Goal: Task Accomplishment & Management: Use online tool/utility

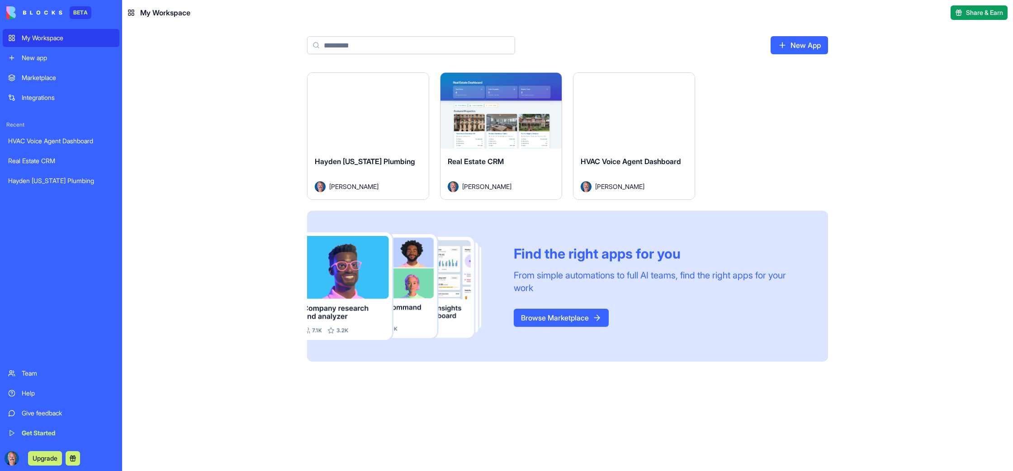
click at [509, 115] on button "Launch" at bounding box center [501, 111] width 68 height 18
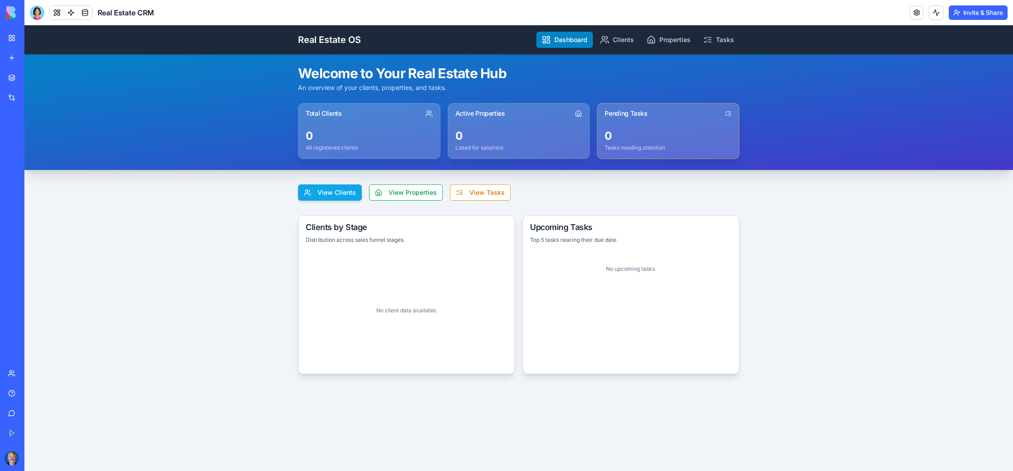
click at [330, 187] on button "View Clients" at bounding box center [330, 192] width 64 height 16
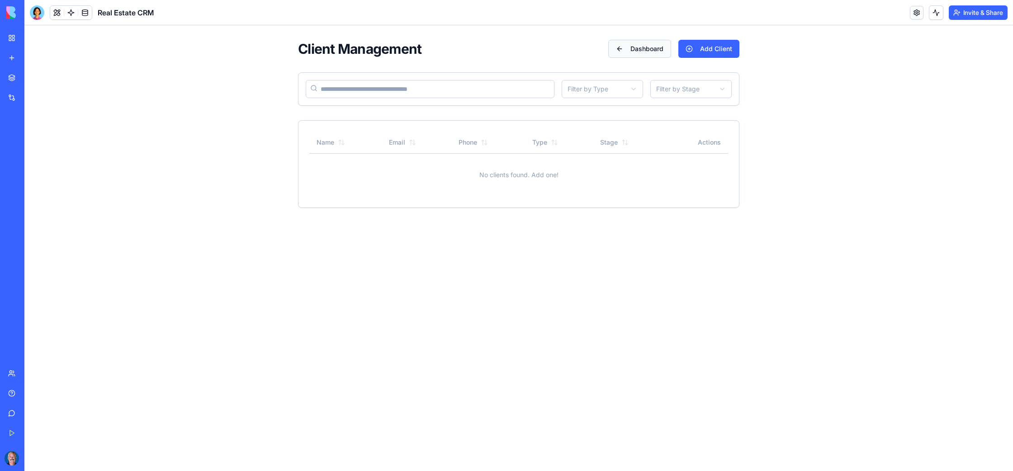
click at [651, 51] on button "Dashboard" at bounding box center [639, 49] width 63 height 18
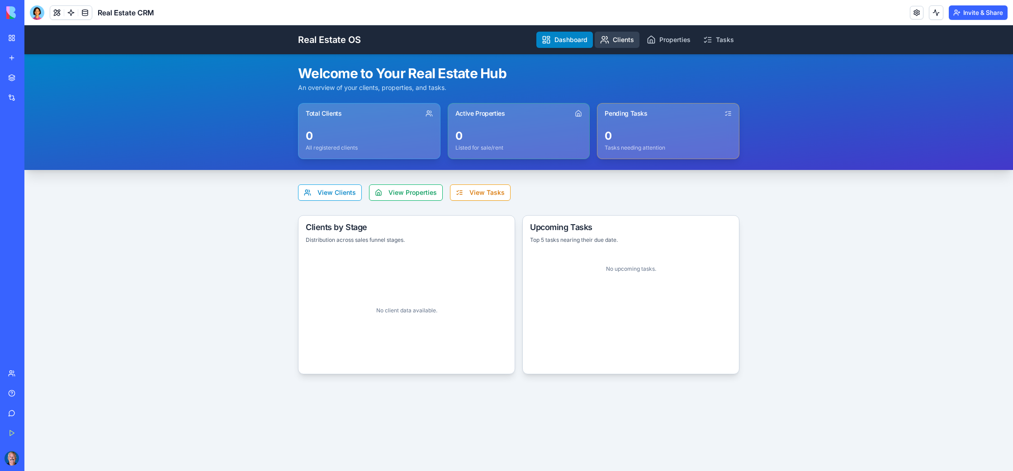
click at [608, 43] on icon at bounding box center [604, 39] width 9 height 9
click at [10, 36] on link "My Workspace" at bounding box center [21, 38] width 36 height 18
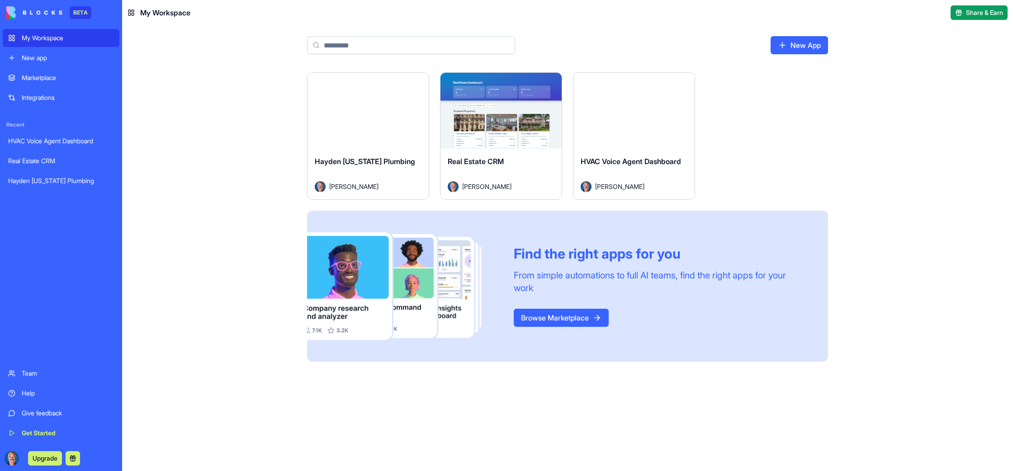
click at [34, 77] on div "Marketplace" at bounding box center [68, 77] width 92 height 9
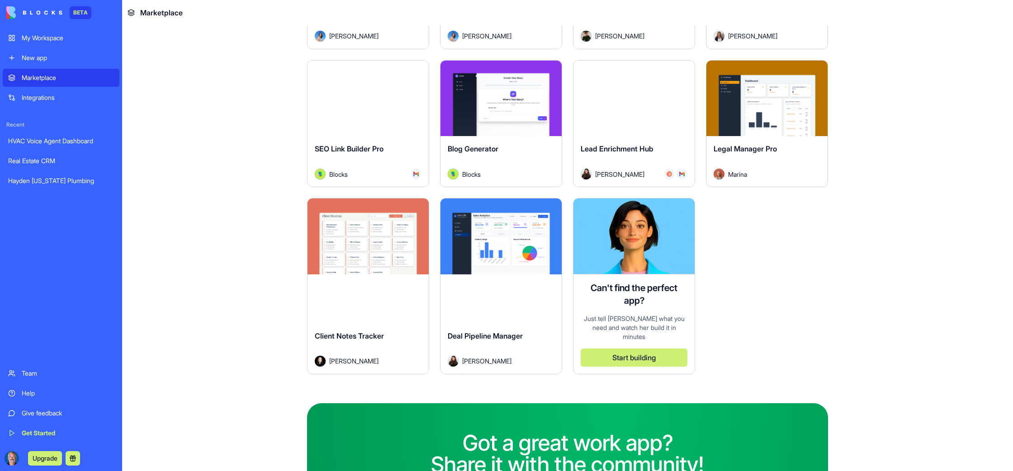
scroll to position [2499, 0]
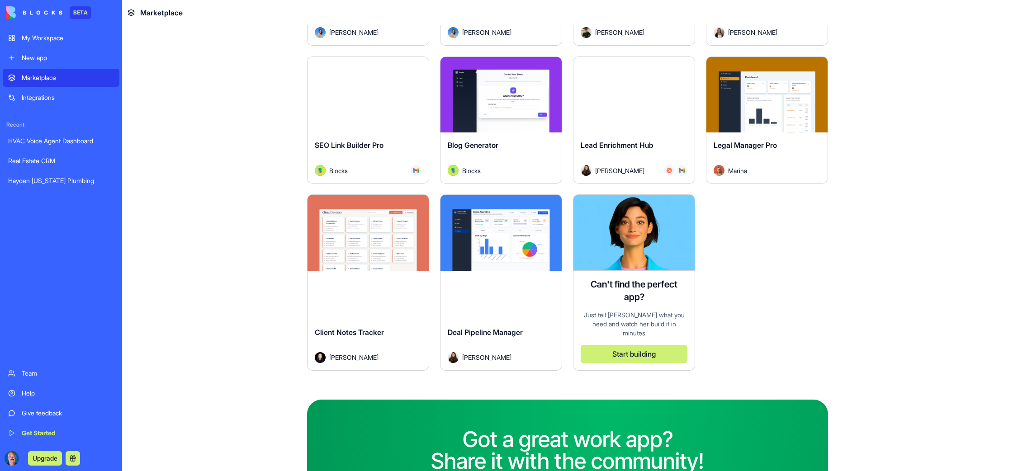
click at [488, 236] on button "Explore" at bounding box center [501, 233] width 68 height 18
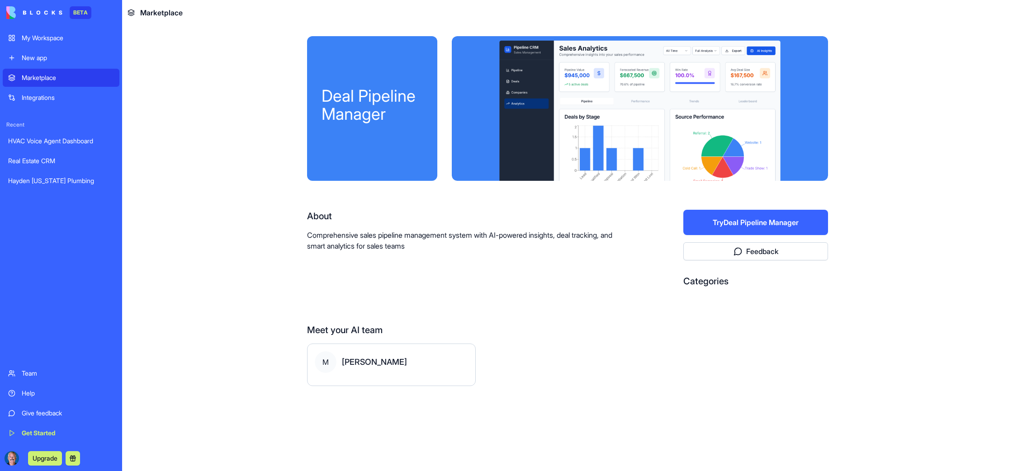
click at [720, 226] on button "Try Deal Pipeline Manager" at bounding box center [755, 222] width 145 height 25
